Goal: Find contact information: Find contact information

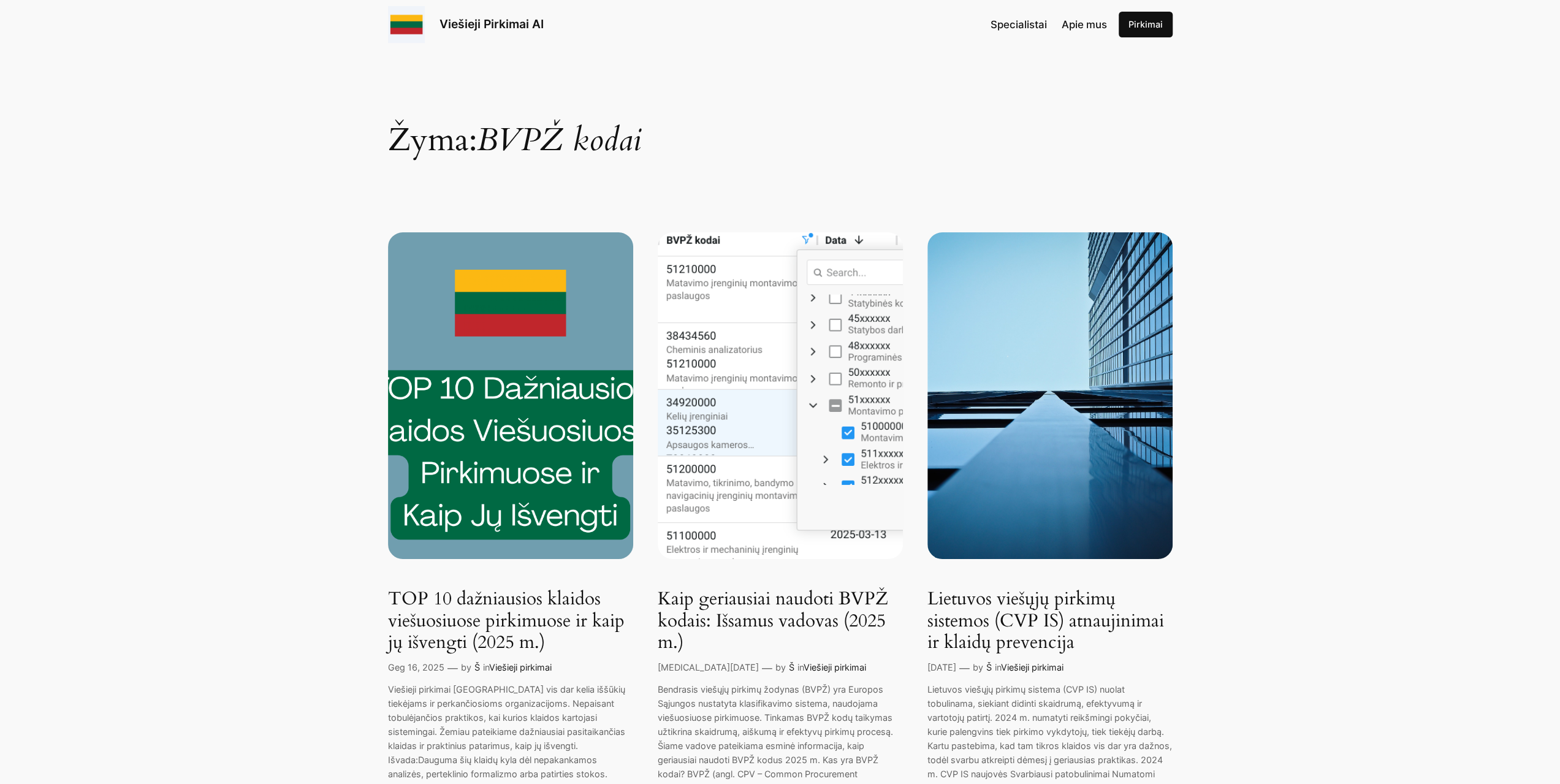
click at [838, 273] on img at bounding box center [780, 396] width 245 height 327
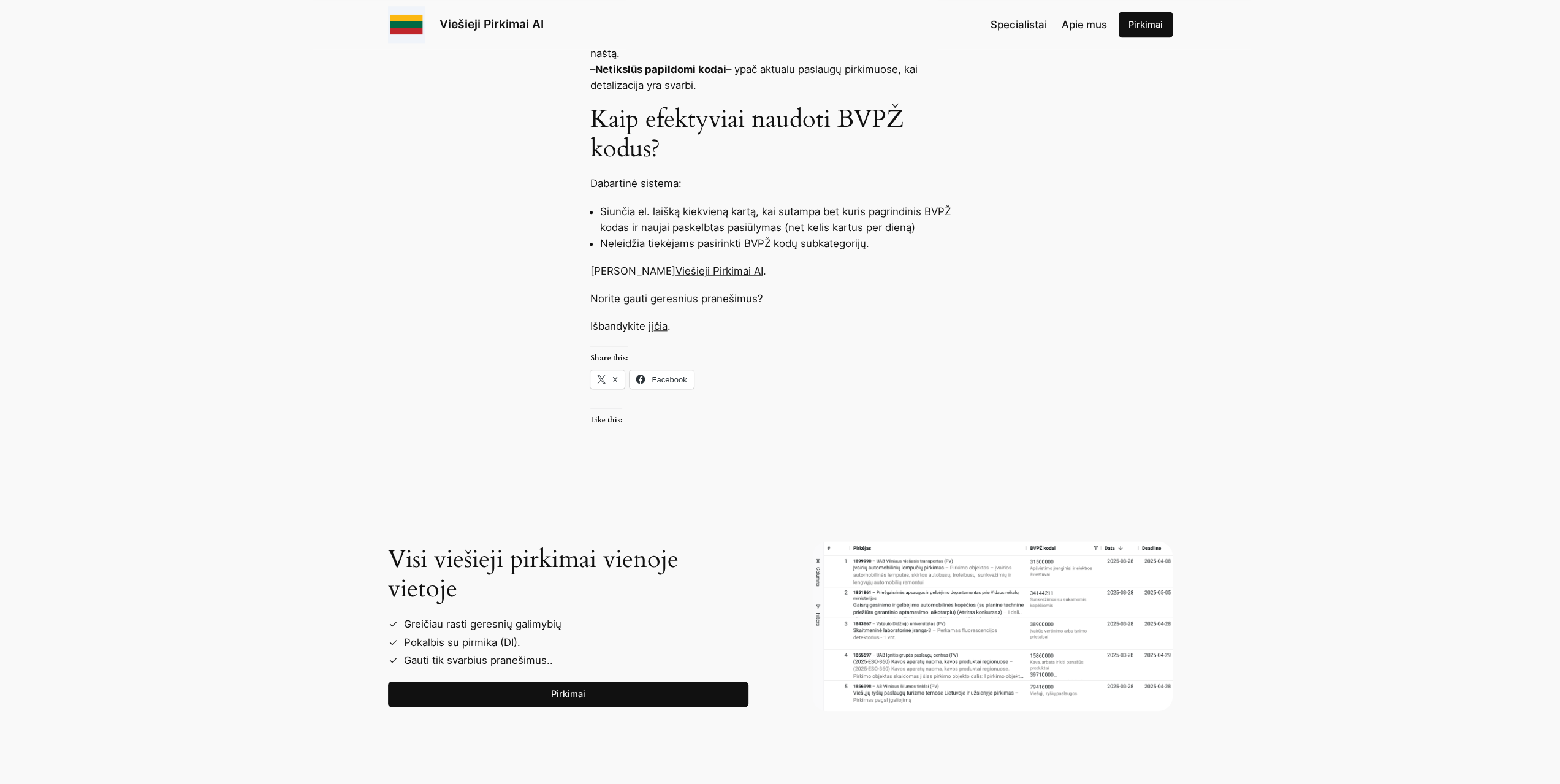
scroll to position [1409, 0]
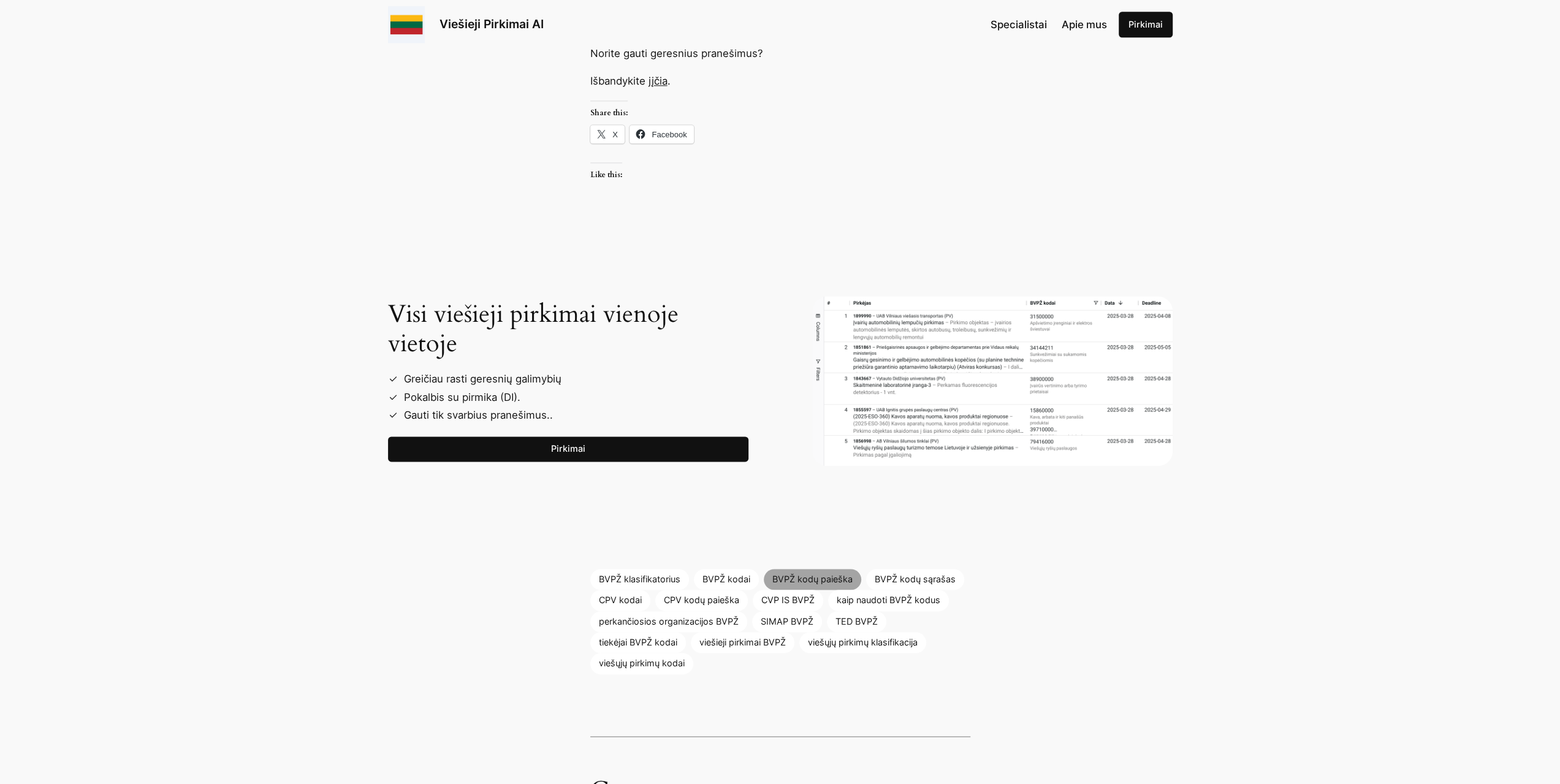
click at [793, 574] on link "BVPŽ kodų paieška" at bounding box center [812, 579] width 98 height 21
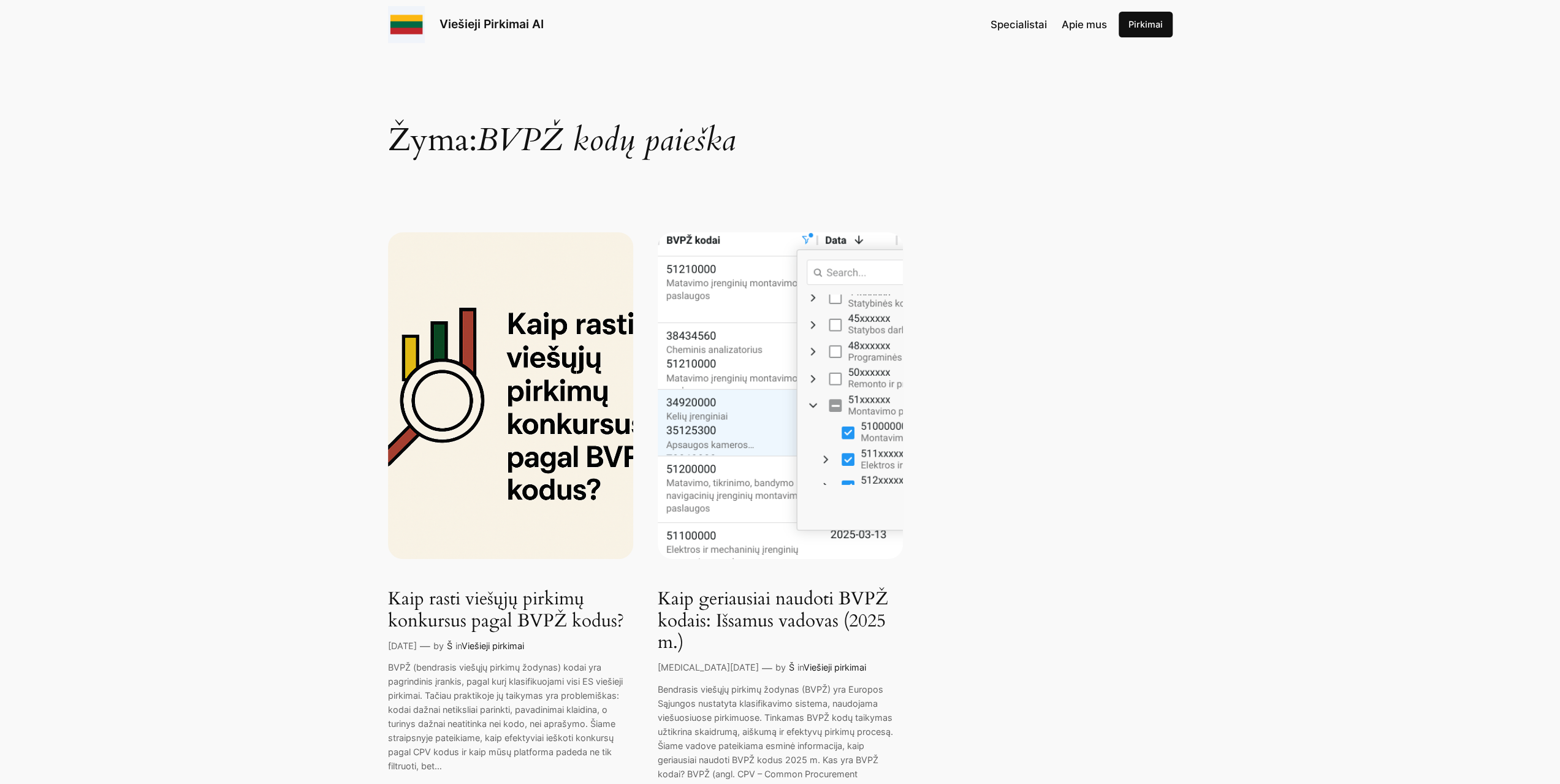
click at [857, 271] on img at bounding box center [780, 396] width 245 height 327
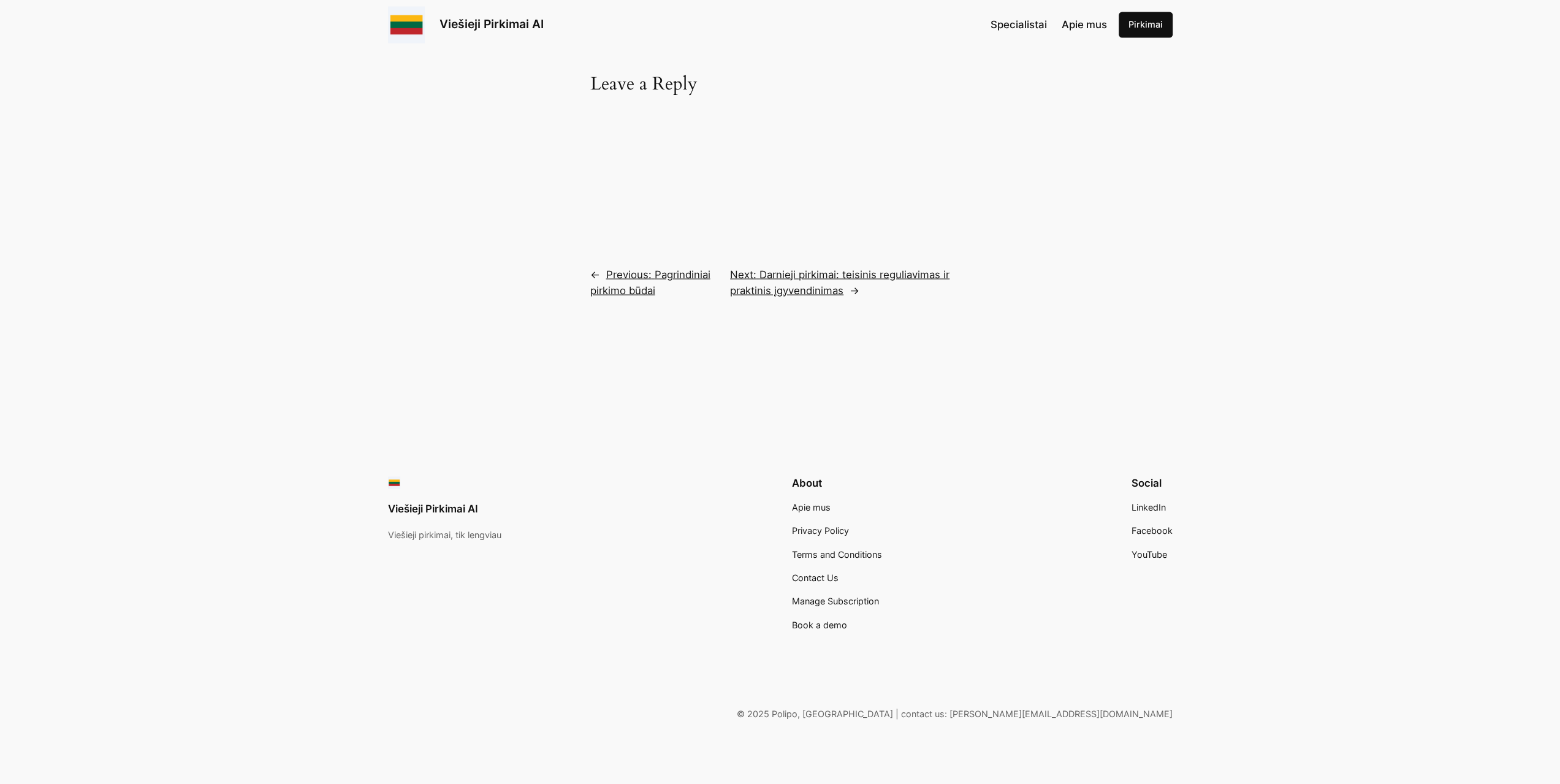
scroll to position [1765, 0]
